Goal: Information Seeking & Learning: Learn about a topic

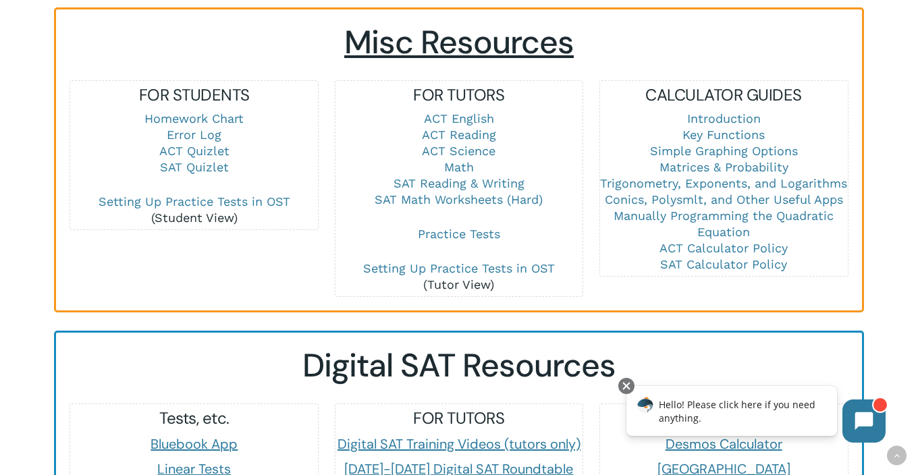
scroll to position [941, 0]
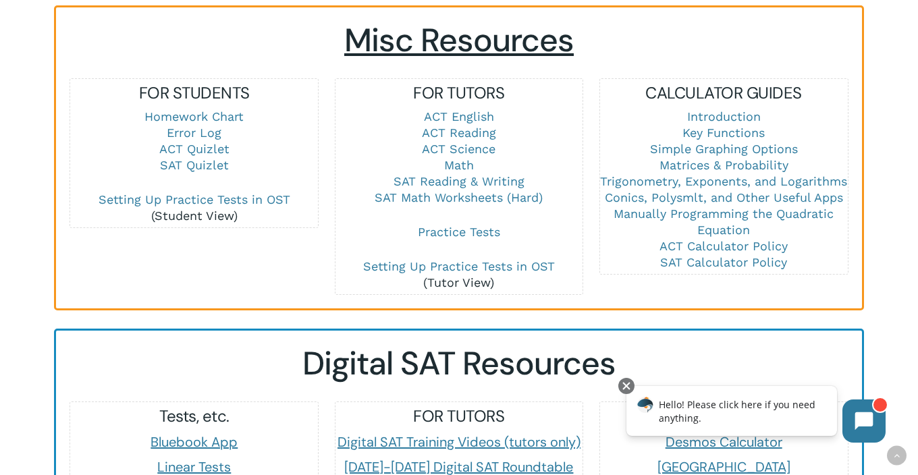
click at [582, 226] on p "Practice Tests" at bounding box center [459, 241] width 248 height 34
click at [468, 190] on link "SAT Math Worksheets (Hard)" at bounding box center [459, 197] width 168 height 14
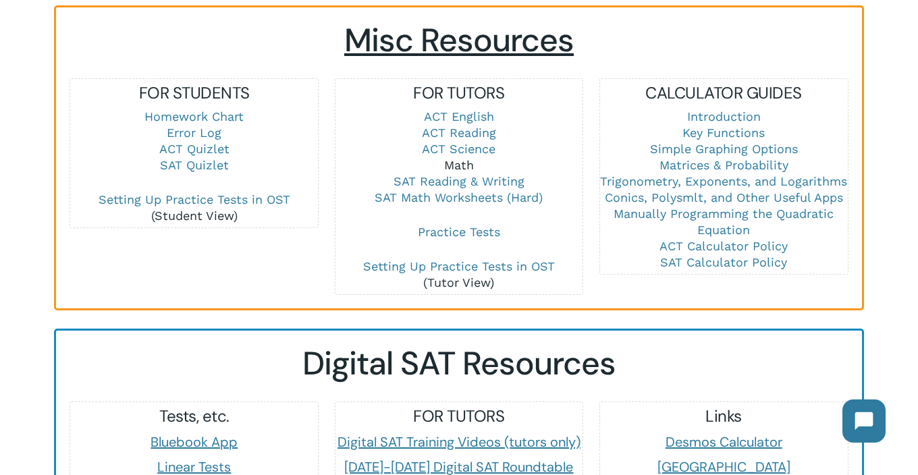
click at [456, 158] on link "Math" at bounding box center [459, 165] width 30 height 14
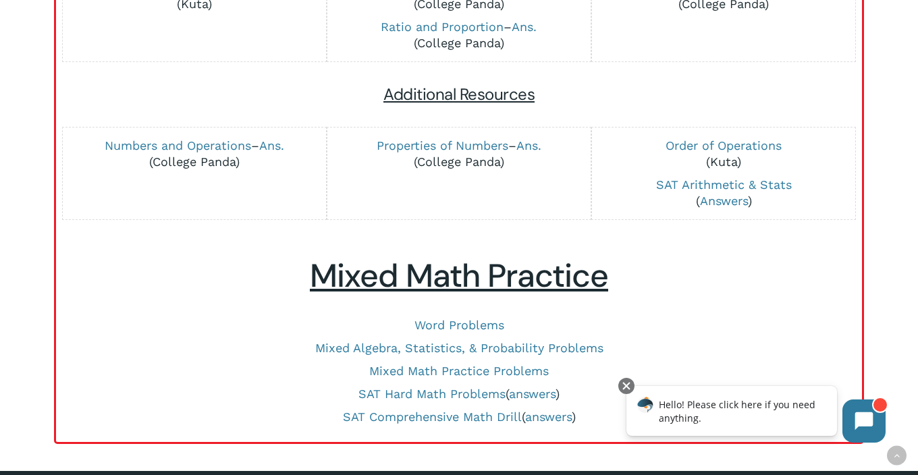
scroll to position [712, 0]
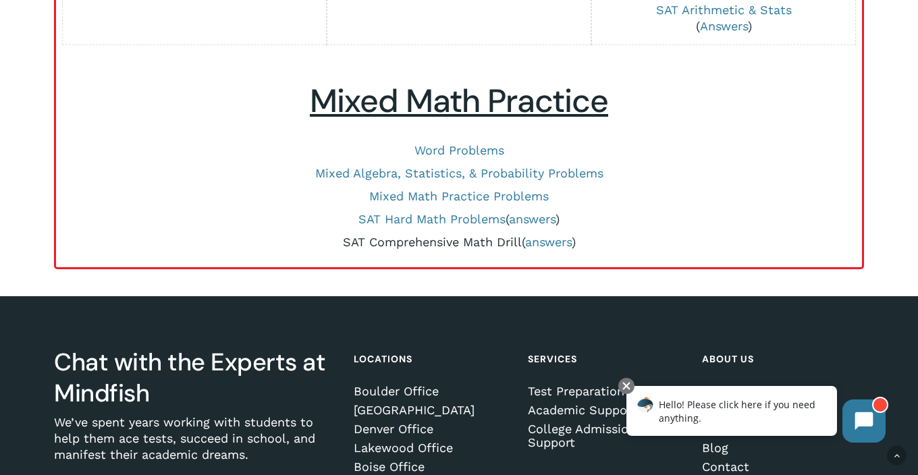
click at [478, 237] on link "SAT Comprehensive Math Drill" at bounding box center [432, 242] width 179 height 14
